Goal: Navigation & Orientation: Find specific page/section

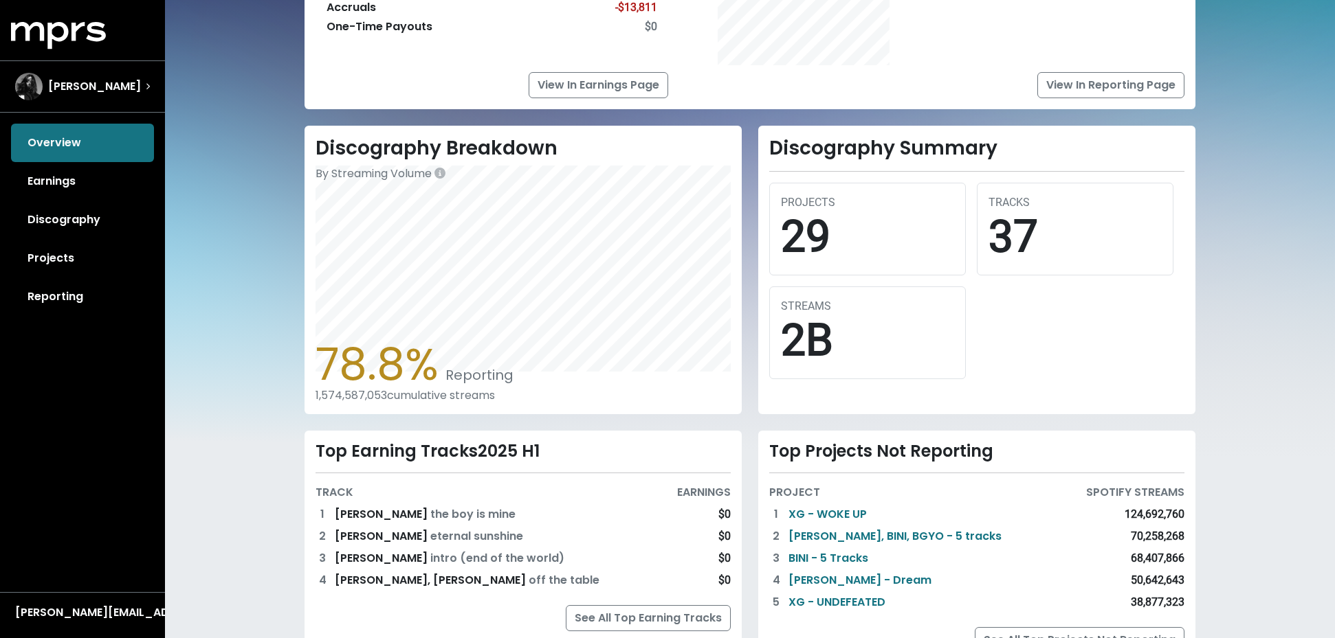
scroll to position [305, 0]
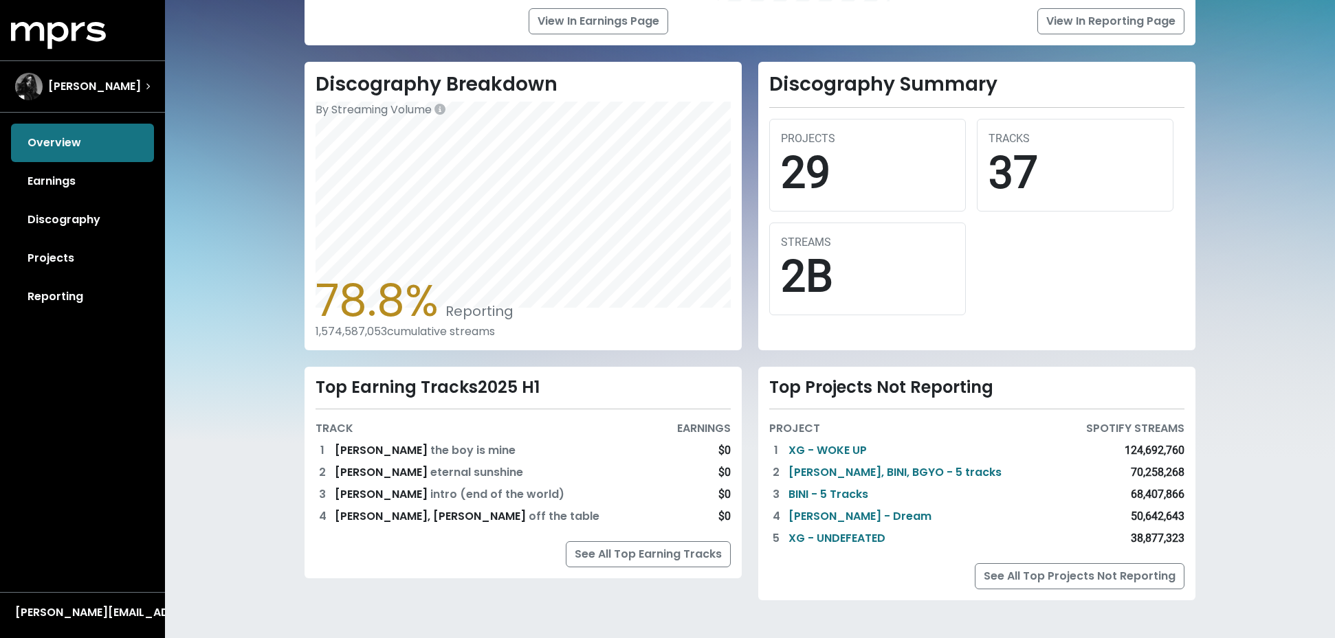
click at [1257, 331] on div "Home Overview 2024 H2 Earnings $16,261 Royalties Collected vs. $0.00 in [DATE] …" at bounding box center [750, 167] width 1170 height 944
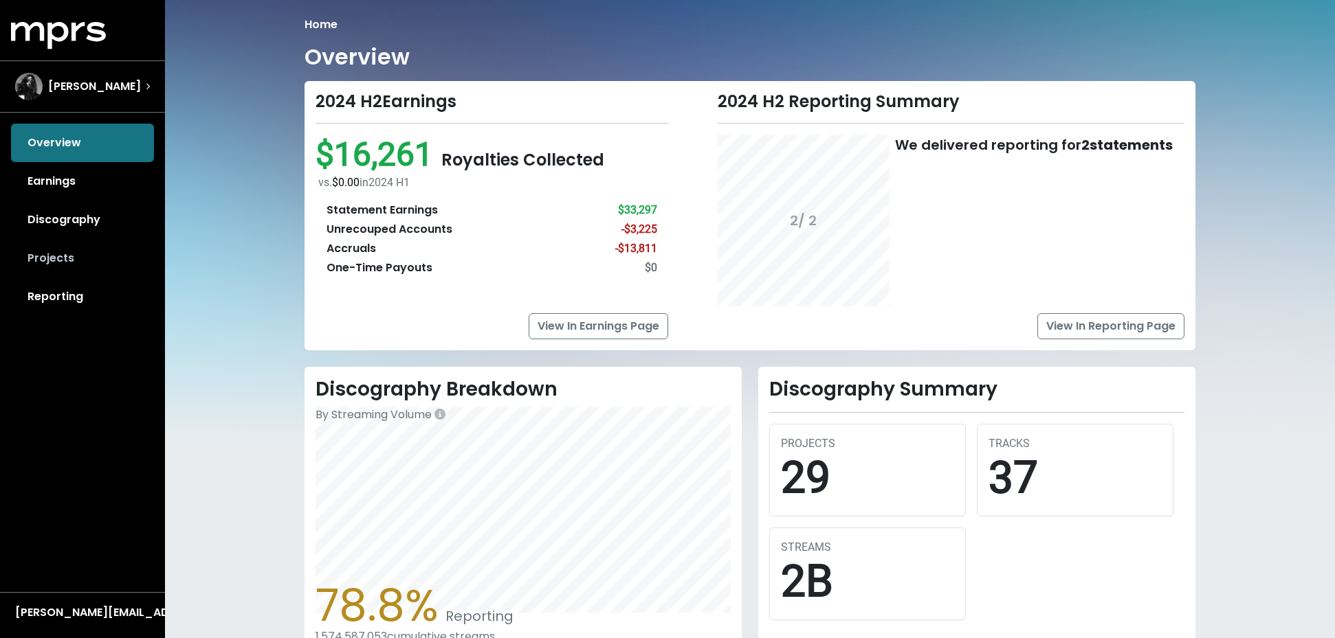
click at [56, 259] on link "Projects" at bounding box center [82, 258] width 143 height 38
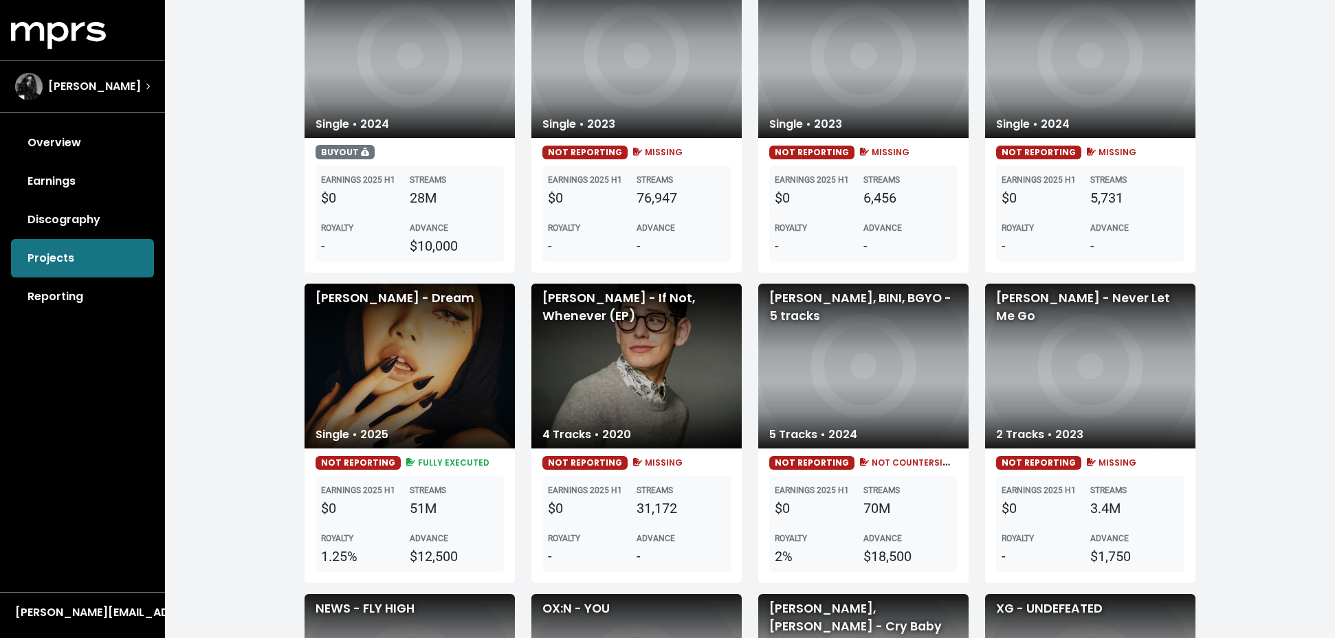
scroll to position [1212, 0]
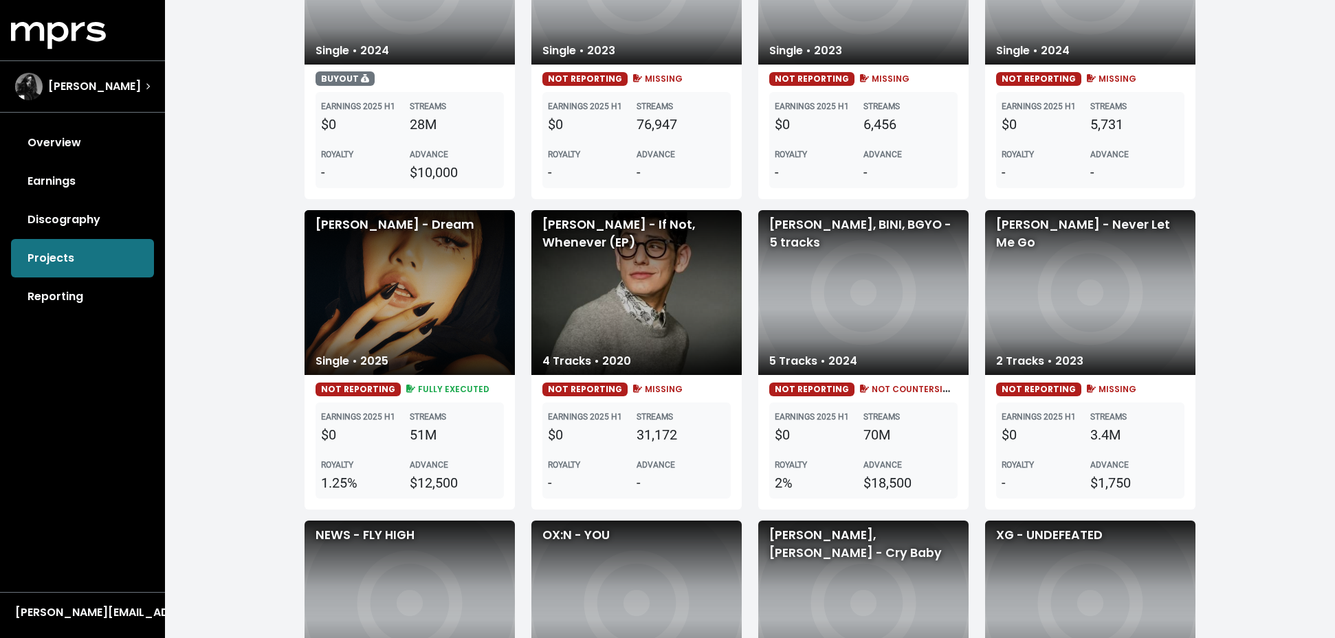
click at [423, 352] on div "[PERSON_NAME] - Dream" at bounding box center [409, 292] width 210 height 165
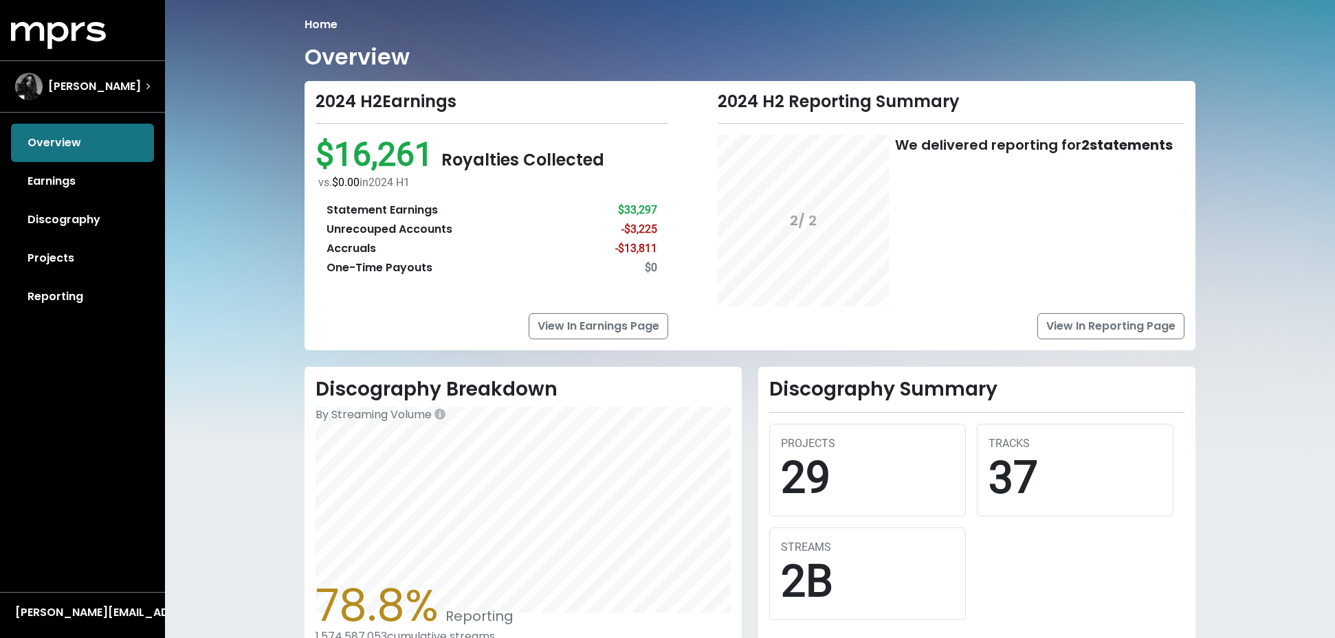
click at [69, 294] on link "Reporting" at bounding box center [82, 297] width 143 height 38
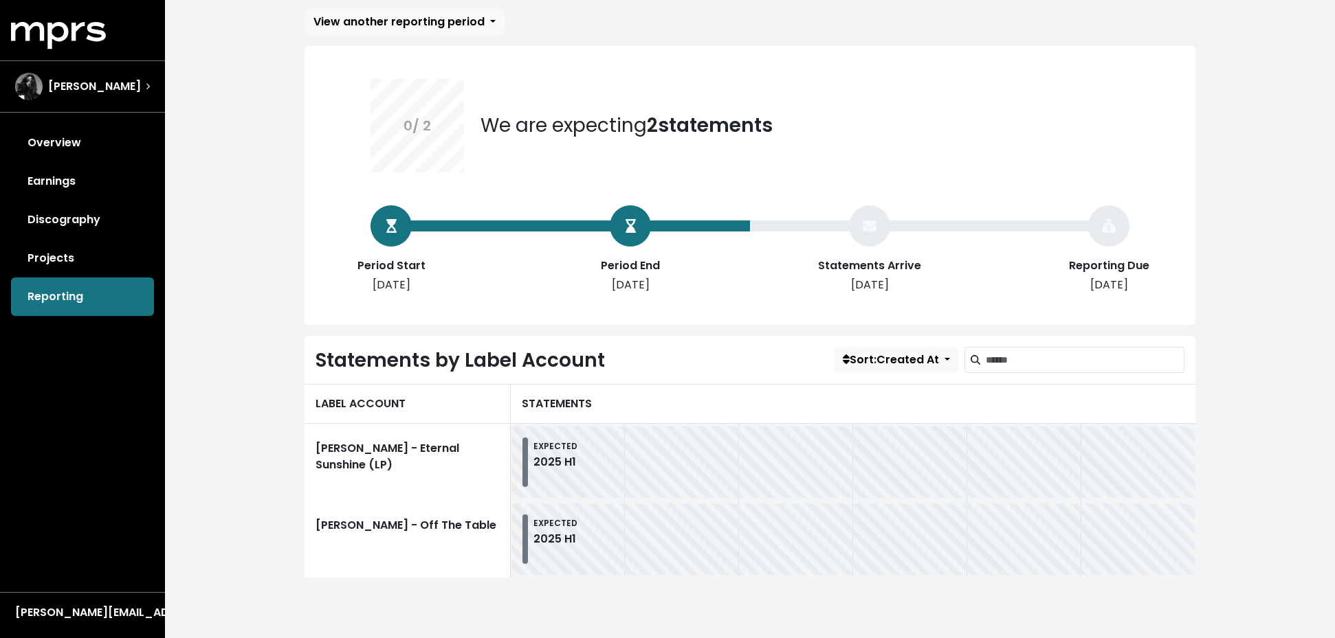
scroll to position [72, 0]
click at [658, 465] on div "EXPECTED 2025 H1" at bounding box center [852, 462] width 661 height 49
click at [529, 454] on div "EXPECTED 2025 H1" at bounding box center [852, 462] width 661 height 49
click at [64, 225] on link "Discography" at bounding box center [82, 220] width 143 height 38
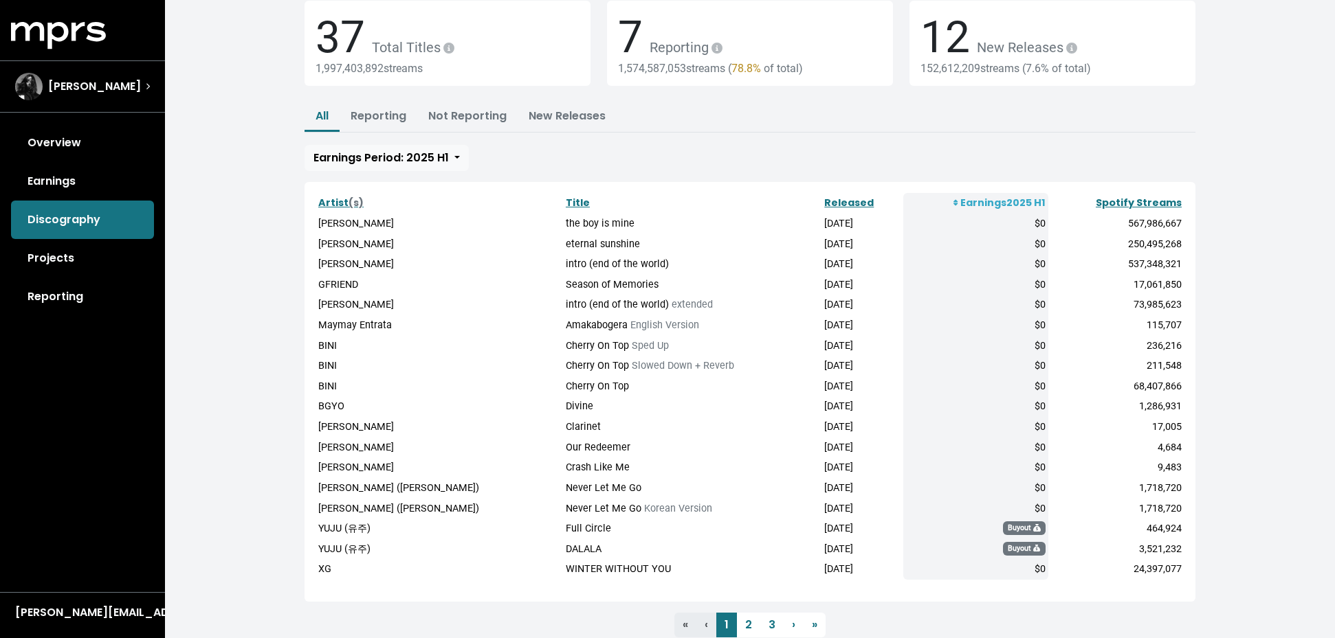
scroll to position [86, 0]
click at [751, 613] on link "2" at bounding box center [748, 625] width 23 height 25
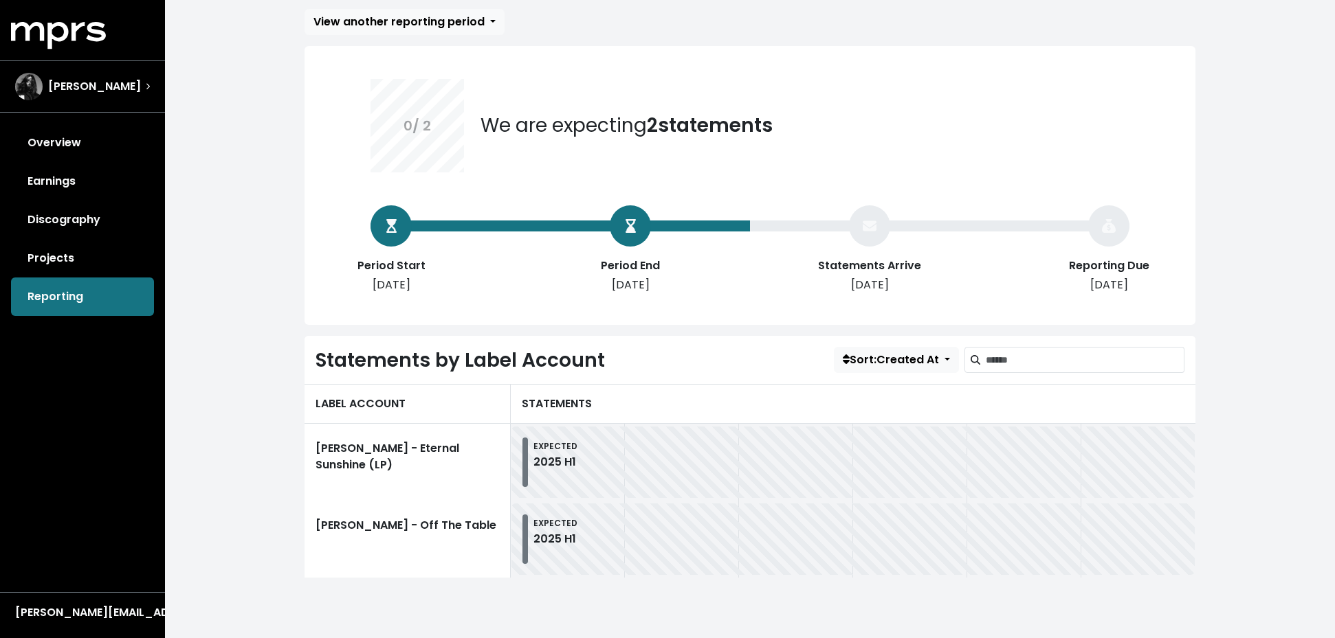
scroll to position [72, 0]
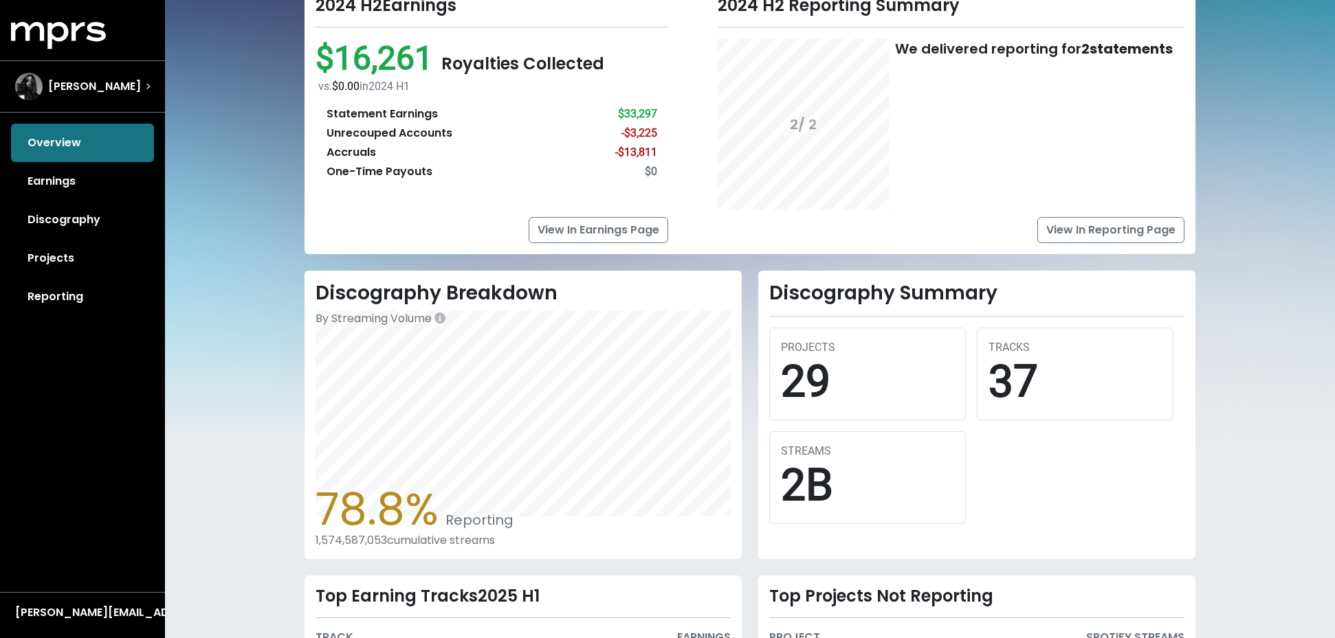
scroll to position [305, 0]
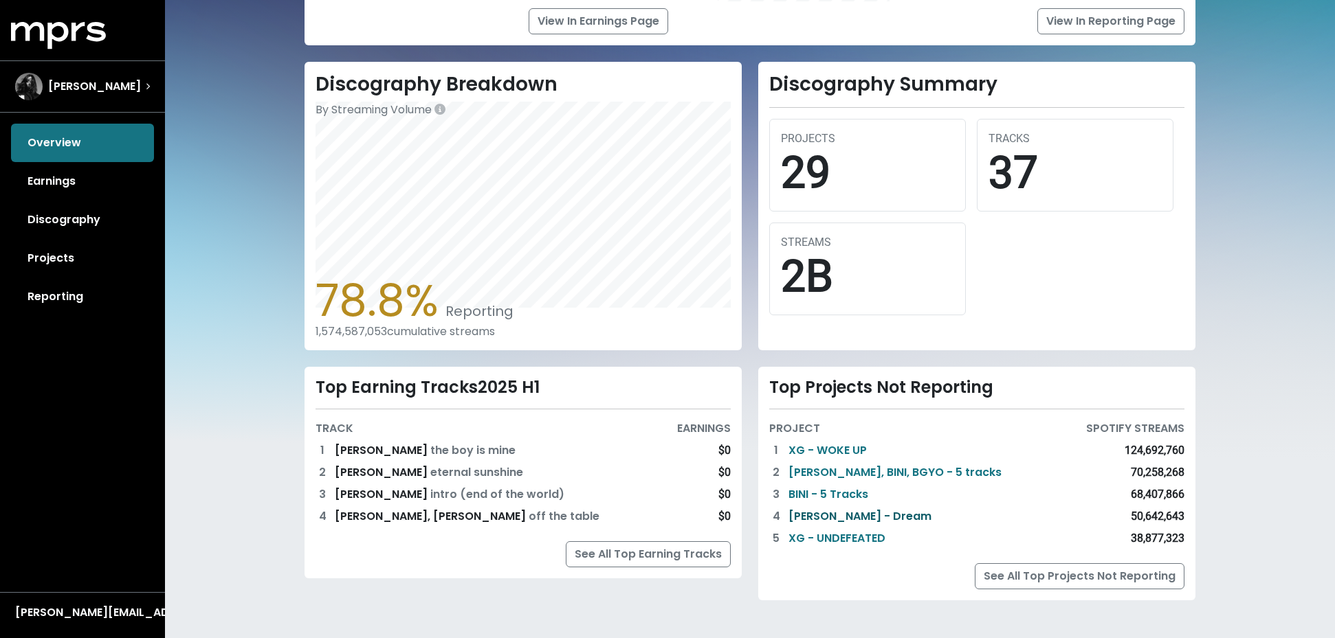
click at [842, 513] on link "[PERSON_NAME] - Dream" at bounding box center [859, 517] width 143 height 16
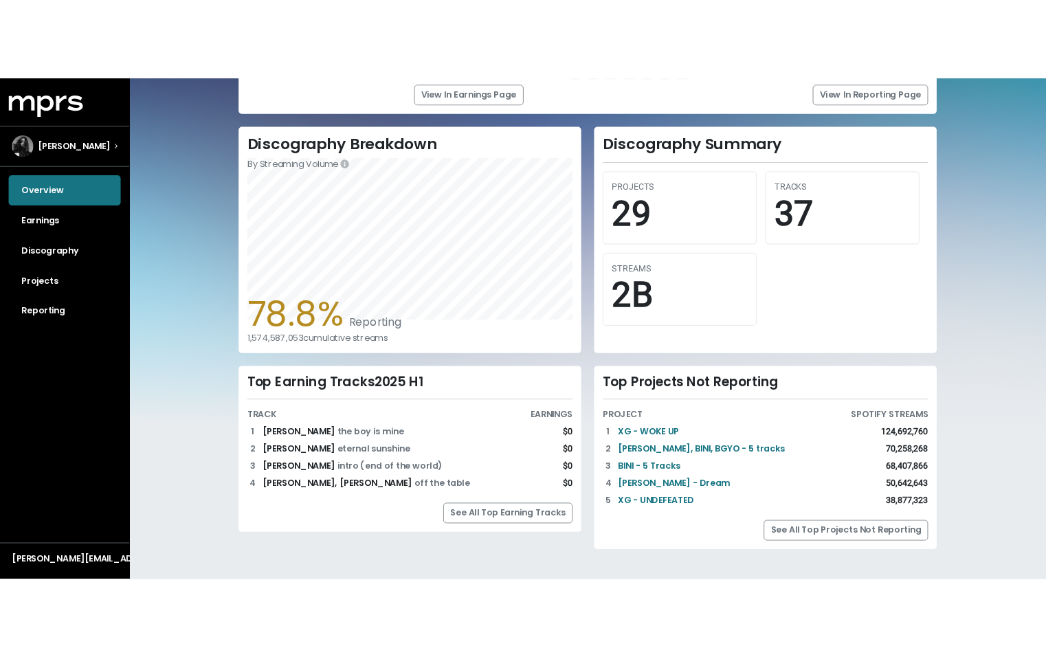
scroll to position [287, 0]
